Goal: Entertainment & Leisure: Consume media (video, audio)

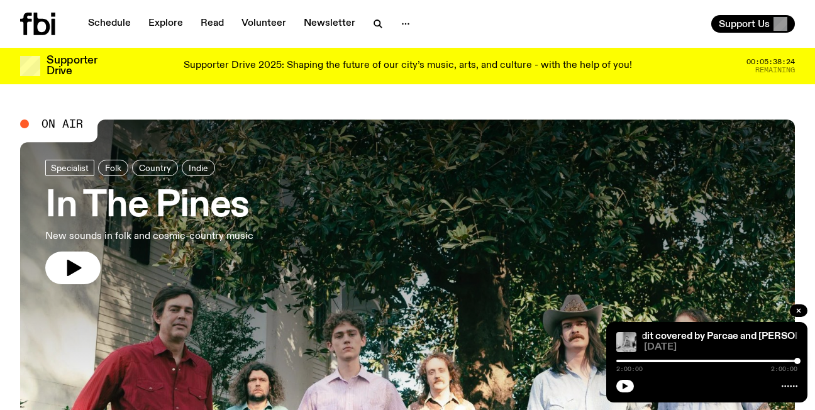
drag, startPoint x: 798, startPoint y: 313, endPoint x: 175, endPoint y: 55, distance: 674.2
click at [799, 311] on icon "button" at bounding box center [799, 311] width 8 height 8
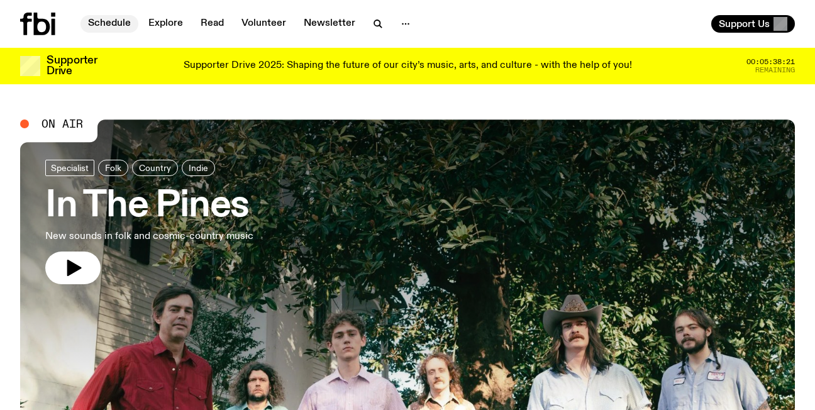
click at [125, 22] on link "Schedule" at bounding box center [110, 24] width 58 height 18
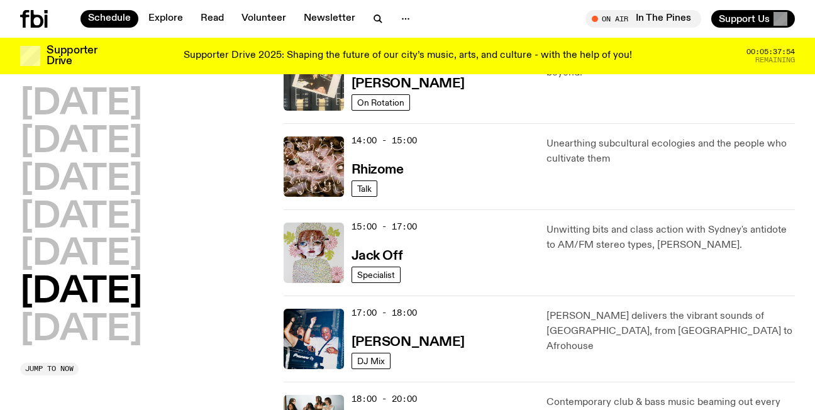
scroll to position [623, 0]
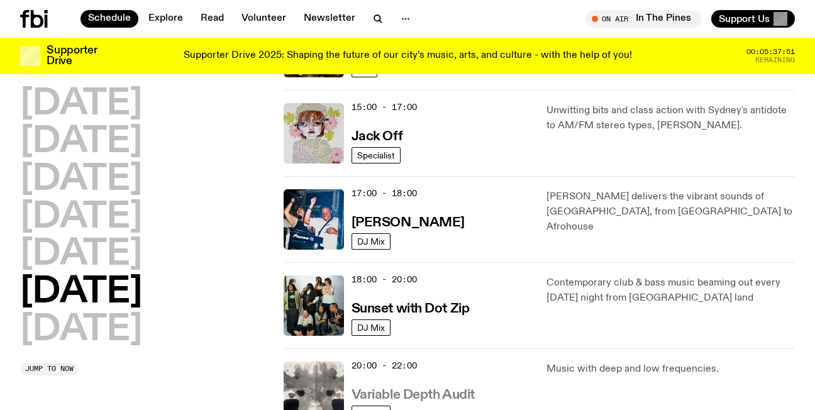
click at [373, 394] on h3 "Variable Depth Audit" at bounding box center [413, 395] width 123 height 13
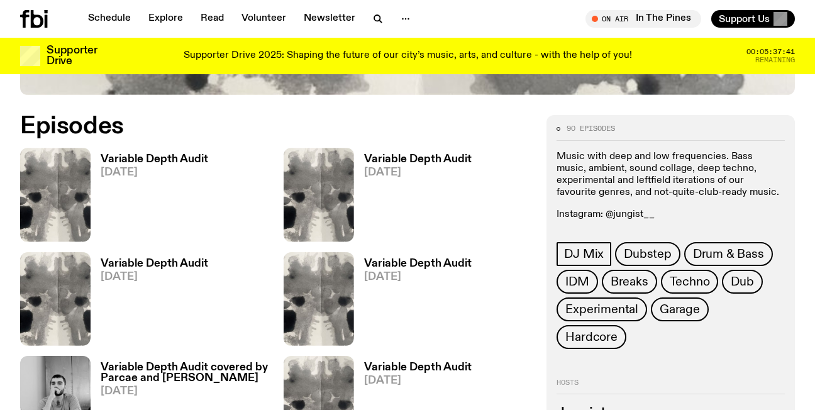
scroll to position [603, 0]
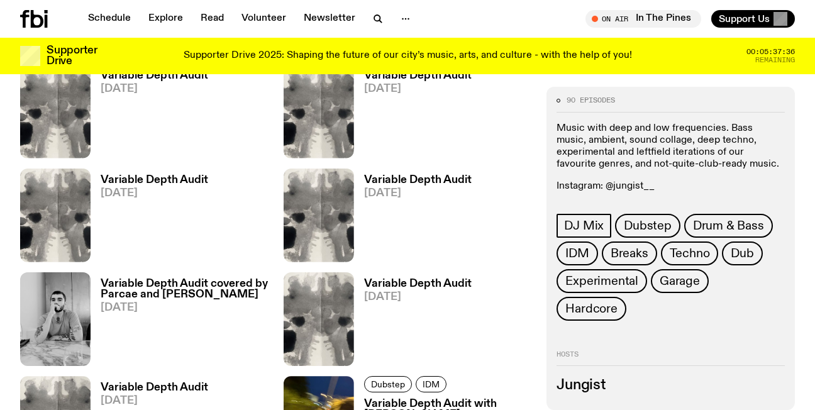
click at [426, 180] on h3 "Variable Depth Audit" at bounding box center [418, 180] width 108 height 11
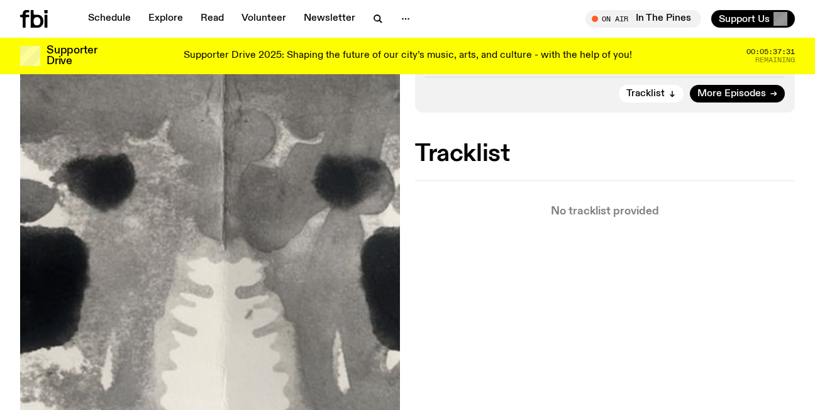
scroll to position [352, 0]
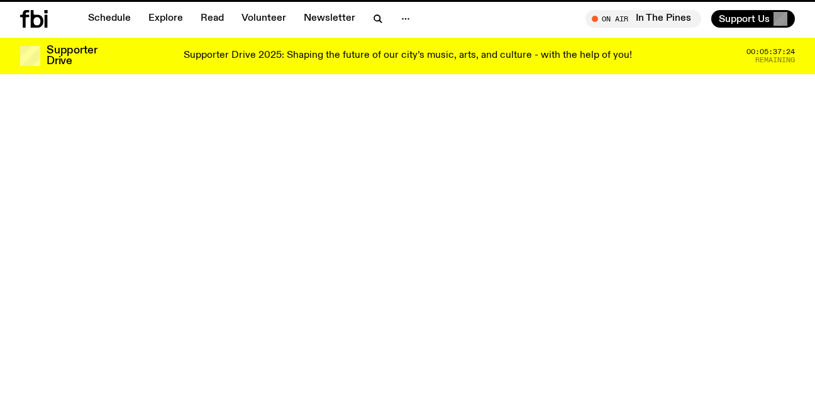
scroll to position [603, 0]
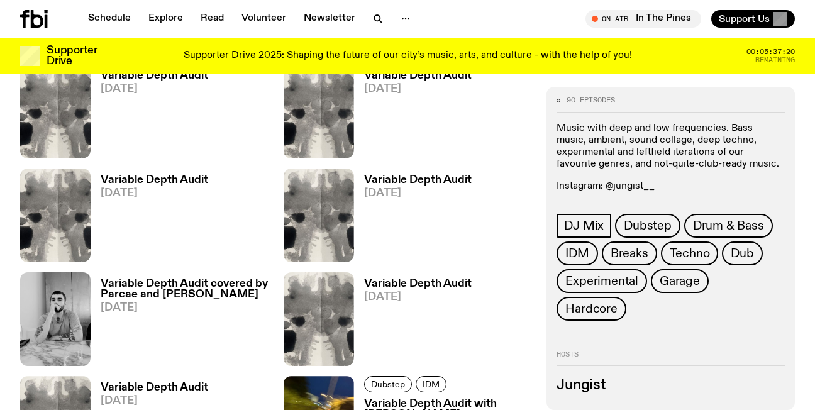
click at [138, 177] on h3 "Variable Depth Audit" at bounding box center [155, 180] width 108 height 11
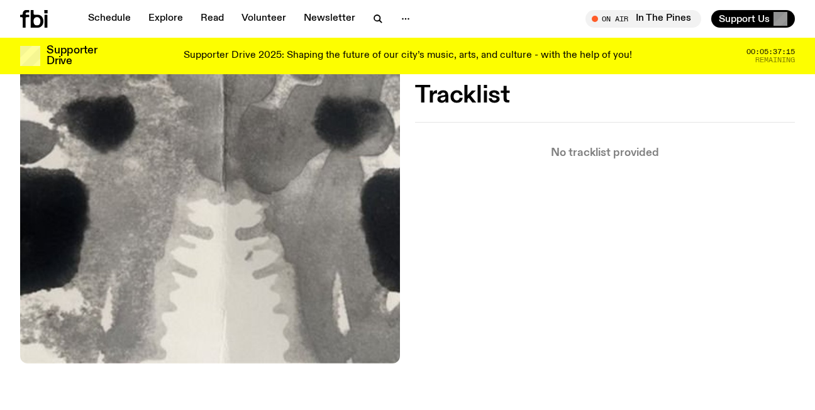
scroll to position [420, 0]
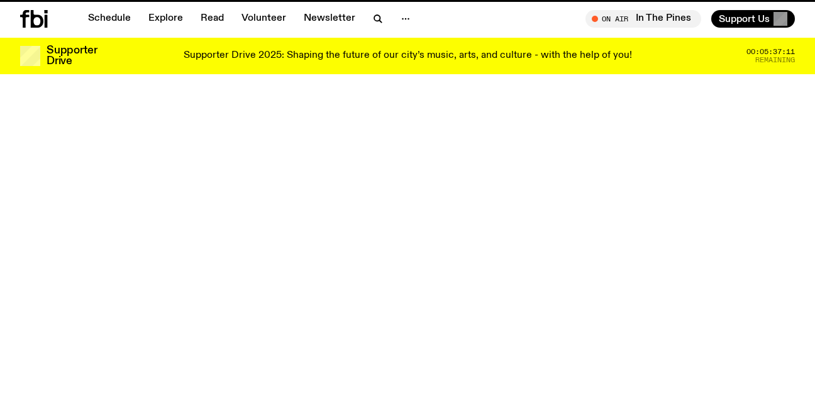
scroll to position [603, 0]
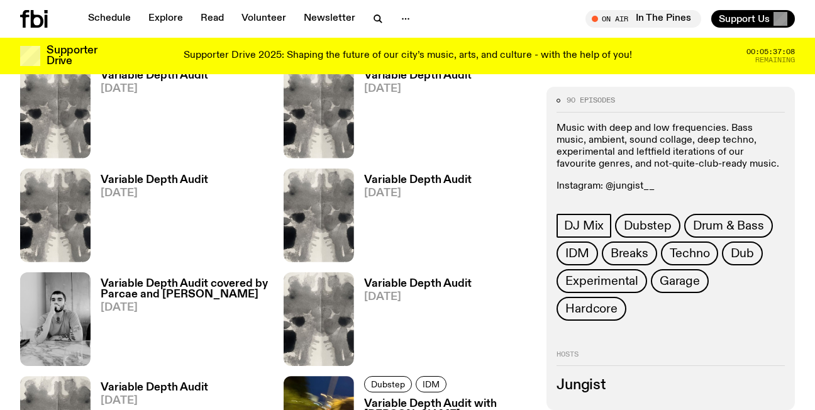
click at [374, 86] on span "[DATE]" at bounding box center [418, 89] width 108 height 11
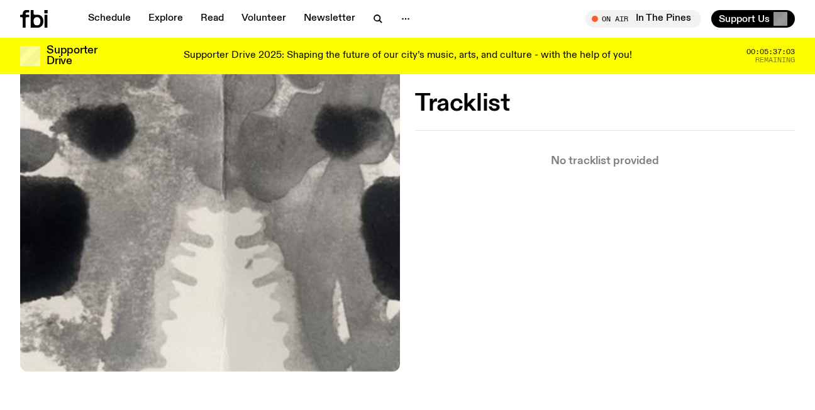
scroll to position [419, 0]
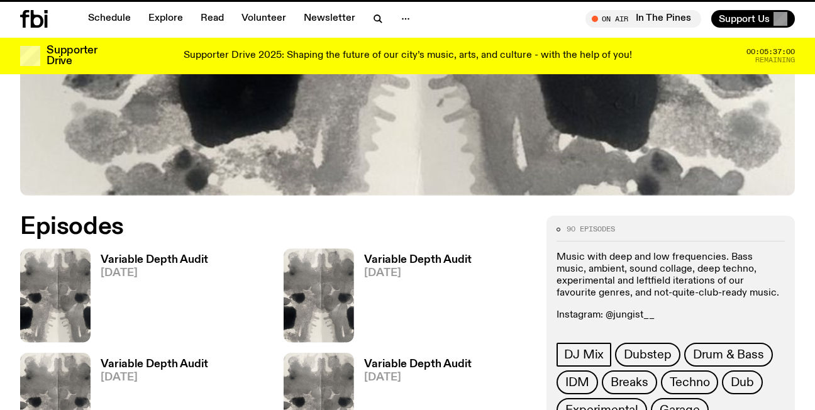
scroll to position [603, 0]
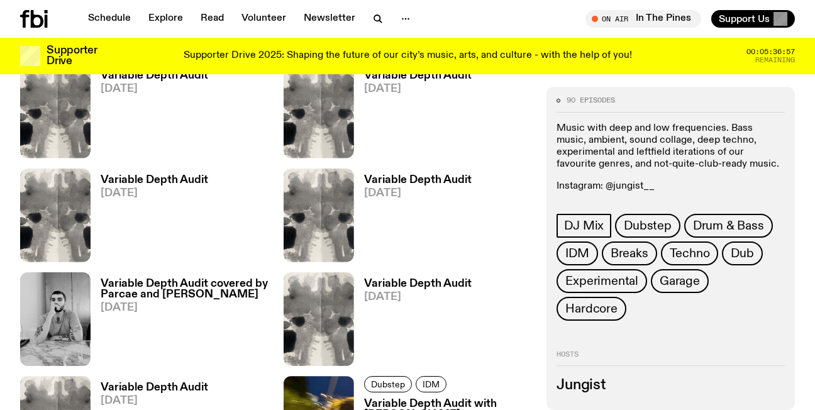
click at [154, 177] on h3 "Variable Depth Audit" at bounding box center [155, 180] width 108 height 11
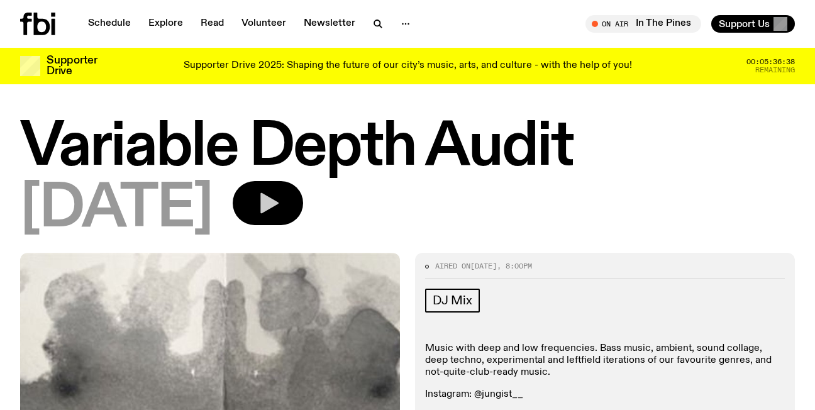
click at [279, 200] on icon "button" at bounding box center [269, 203] width 18 height 21
